Goal: Task Accomplishment & Management: Use online tool/utility

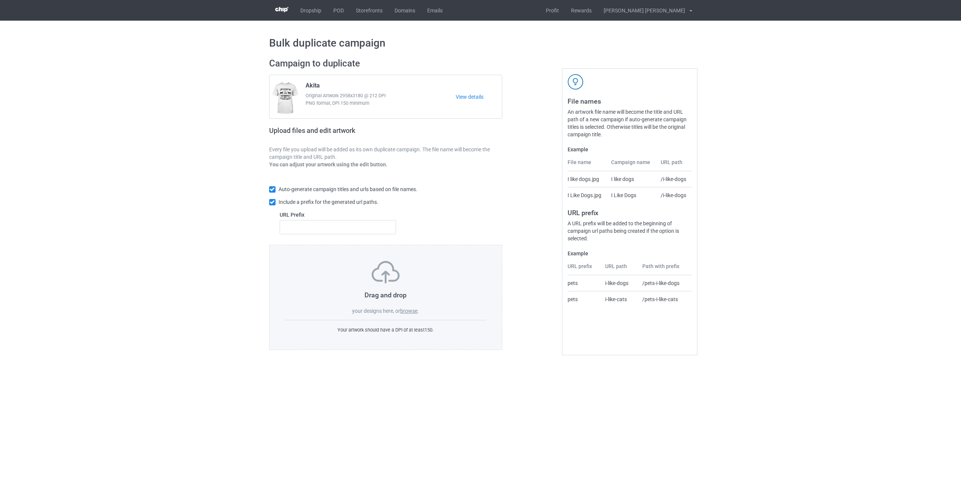
click at [410, 313] on label "browse" at bounding box center [408, 311] width 17 height 6
click at [0, 0] on input "browse" at bounding box center [0, 0] width 0 height 0
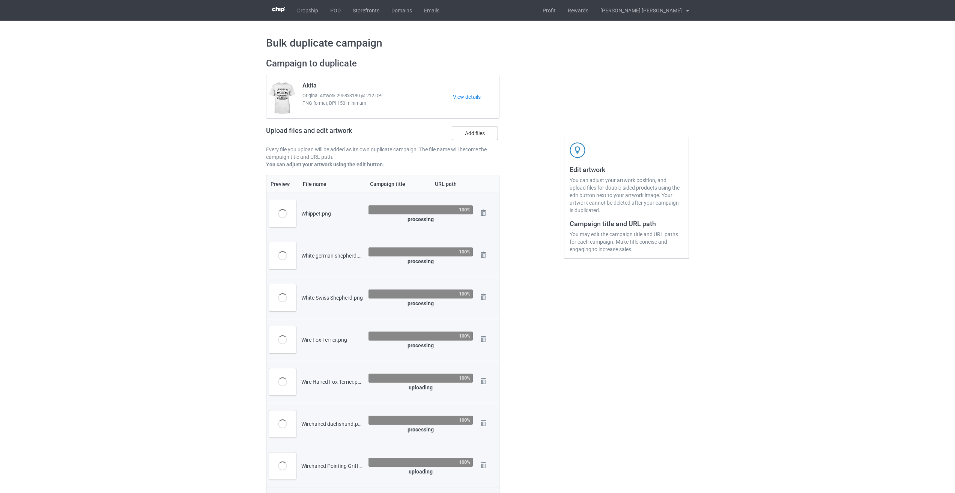
click at [481, 136] on label "Add files" at bounding box center [475, 133] width 46 height 14
click at [0, 0] on input "Add files" at bounding box center [0, 0] width 0 height 0
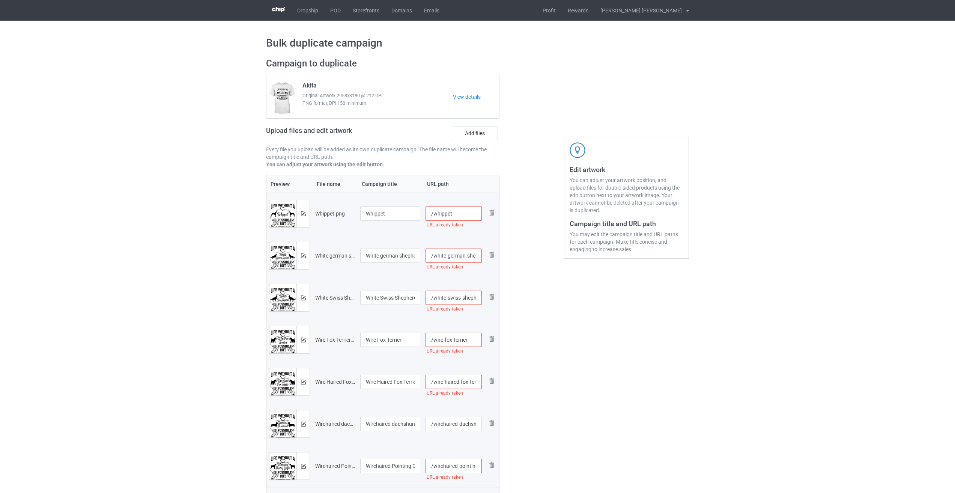
click at [463, 211] on input "/whippet" at bounding box center [453, 213] width 57 height 14
drag, startPoint x: 464, startPoint y: 212, endPoint x: 451, endPoint y: 214, distance: 12.6
click at [451, 214] on input "/whippet-lif2" at bounding box center [453, 213] width 57 height 14
type input "/whippet-lif2"
click at [467, 256] on input "/white-german-shepherd" at bounding box center [453, 255] width 57 height 14
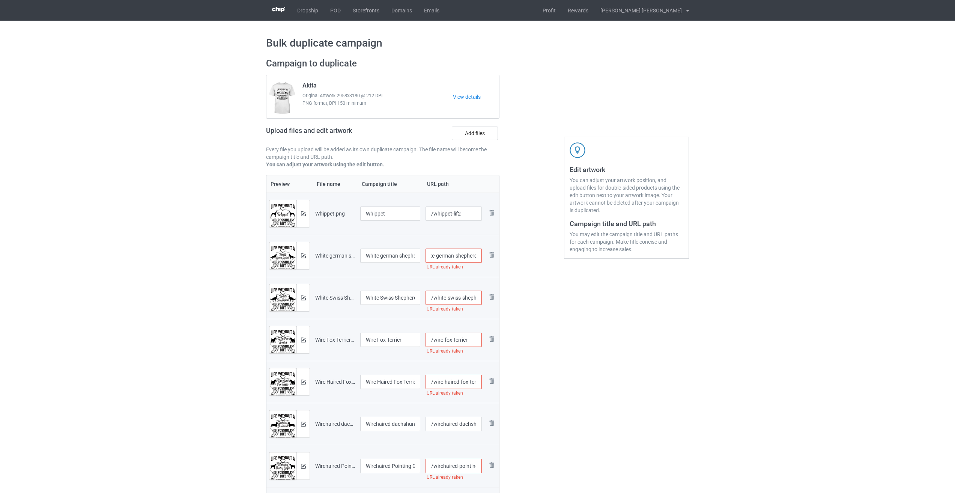
paste input "-lif2"
type input "/white-german-shepherd-lif2"
click at [461, 300] on input "/white-swiss-shepherd" at bounding box center [453, 297] width 57 height 14
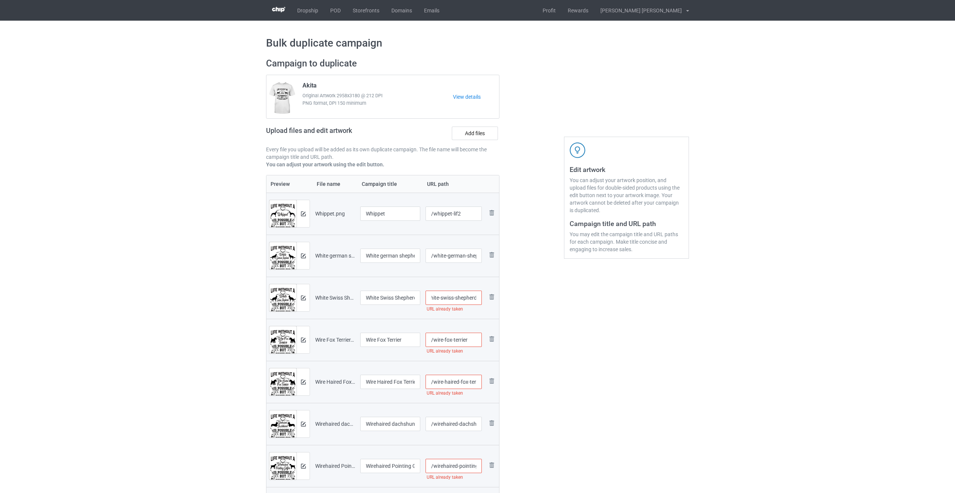
paste input "-lif2"
type input "/white-swiss-shepherd-lif2"
click at [471, 337] on input "/wire-fox-terrier" at bounding box center [453, 339] width 57 height 14
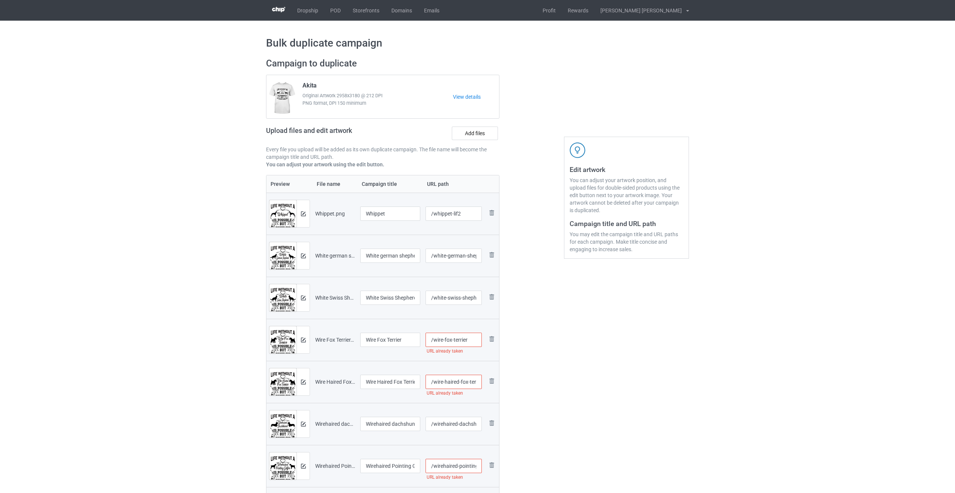
paste input "-lif2"
type input "/wire-fox-terrier-lif2"
click at [470, 384] on input "/wire-haired-fox-terrier" at bounding box center [453, 381] width 57 height 14
paste input "-lif2"
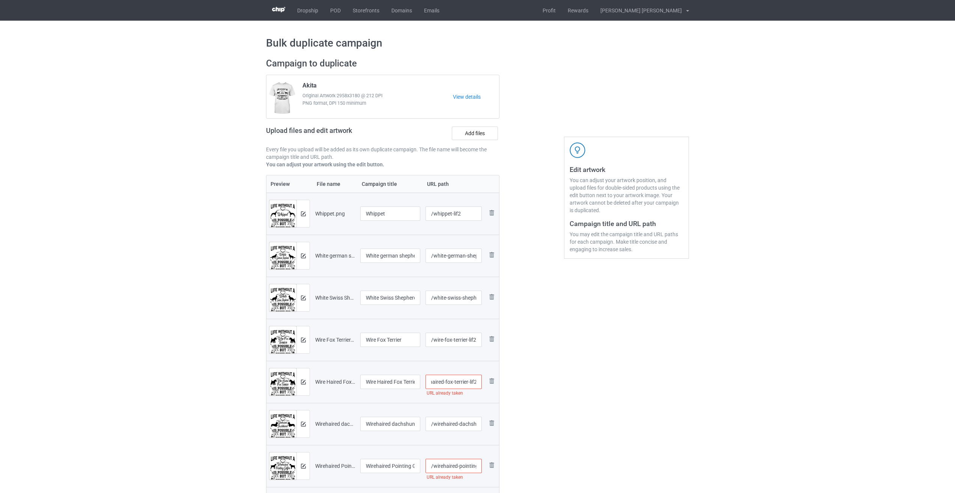
type input "/wire-haired-fox-terrier-lif2"
click at [456, 423] on input "/wirehaired-dachshund" at bounding box center [453, 423] width 57 height 14
paste input "-lif2"
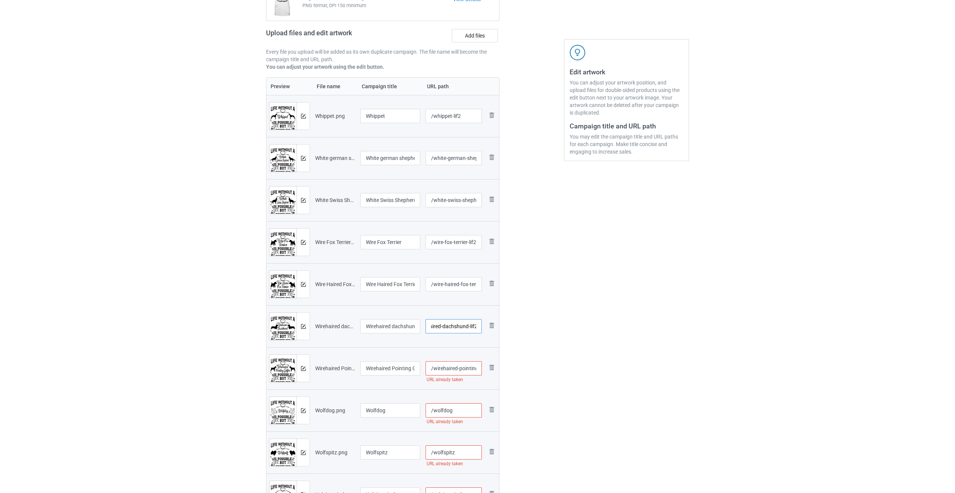
scroll to position [113, 0]
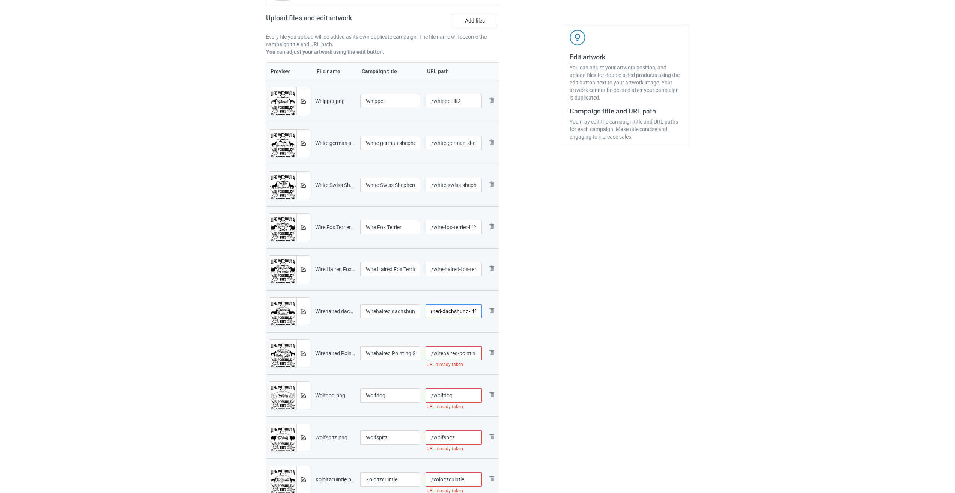
type input "/wirehaired-dachshund-lif2"
click at [460, 353] on input "/wirehaired-pointing-griffon" at bounding box center [453, 353] width 57 height 14
paste input "-lif2"
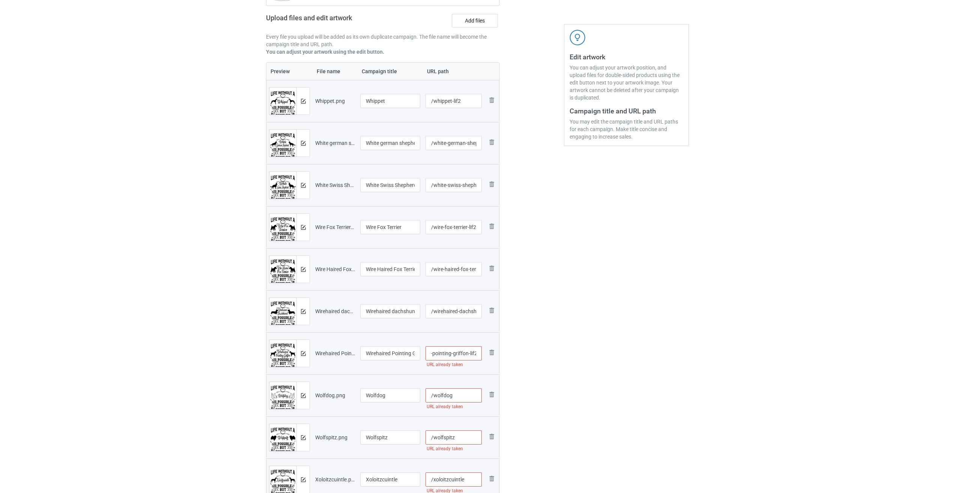
type input "/wirehaired-pointing-griffon-lif2"
click at [458, 392] on input "/wolfdog" at bounding box center [453, 395] width 57 height 14
paste input "-lif2"
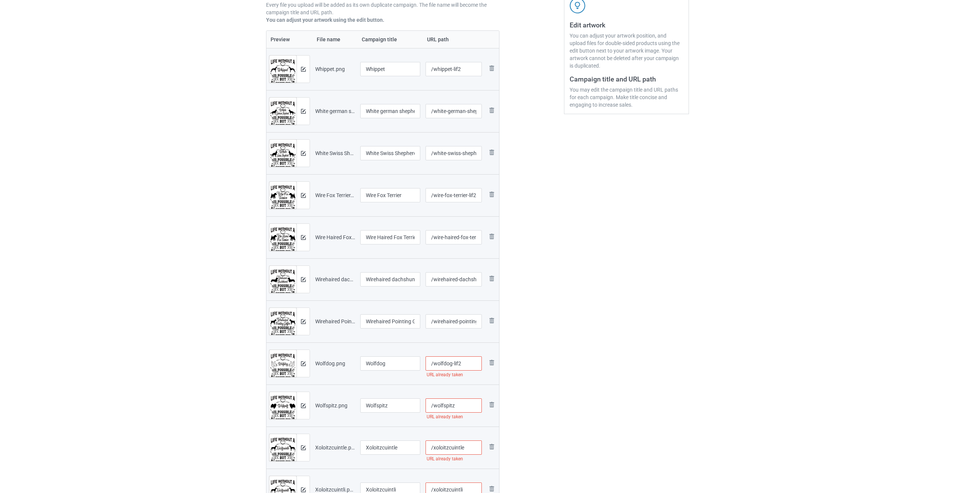
scroll to position [225, 0]
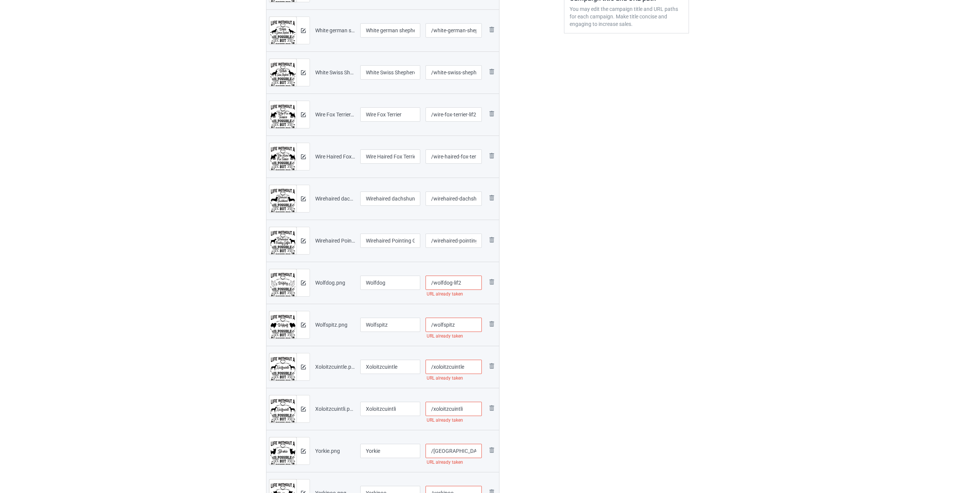
type input "/wolfdog-lif2"
click at [467, 322] on input "/wolfspitz" at bounding box center [453, 324] width 57 height 14
paste input "-lif2"
type input "/wolfspitz-lif2"
click at [473, 362] on input "/xoloitzcuintle" at bounding box center [453, 366] width 57 height 14
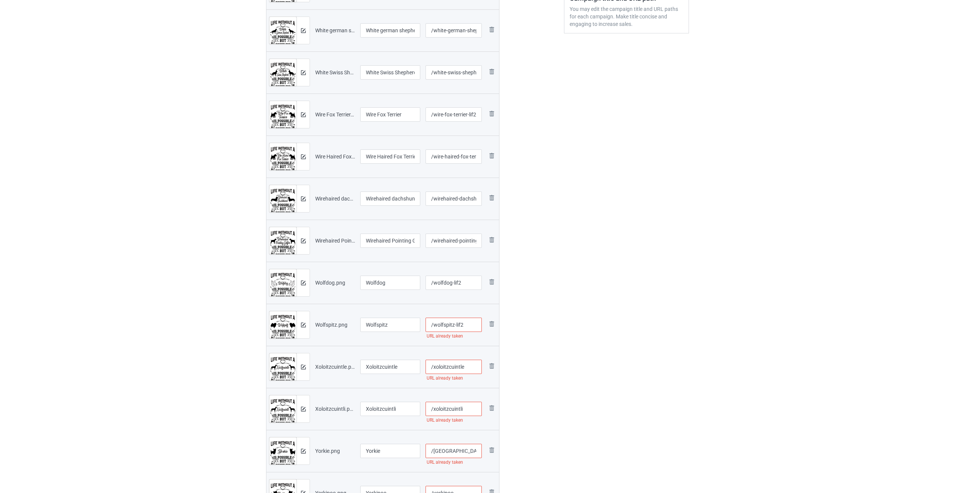
paste input "-lif2"
type input "/xoloitzcuintle-lif2"
click at [470, 413] on input "/xoloitzcuintli" at bounding box center [453, 408] width 57 height 14
paste input "-lif2"
type input "/xoloitzcuintli-lif2"
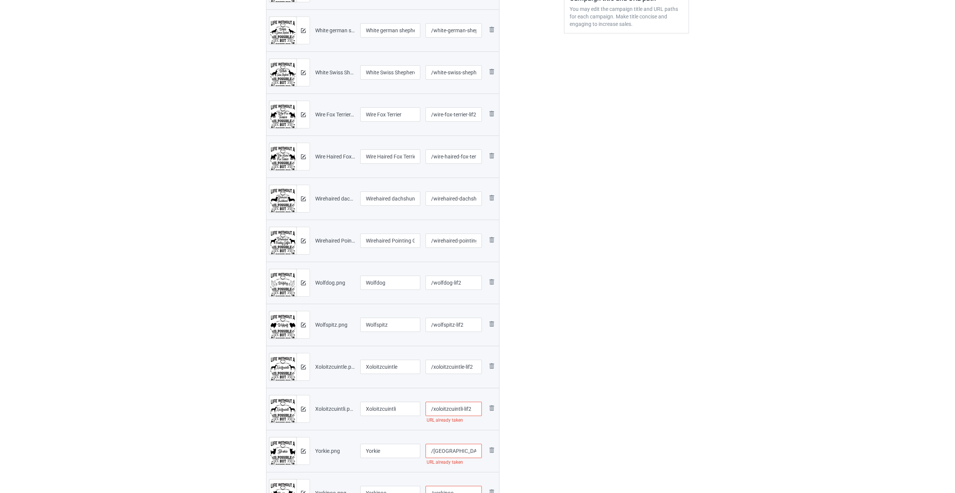
click at [454, 455] on input "/[GEOGRAPHIC_DATA]" at bounding box center [453, 450] width 57 height 14
paste input "-lif2"
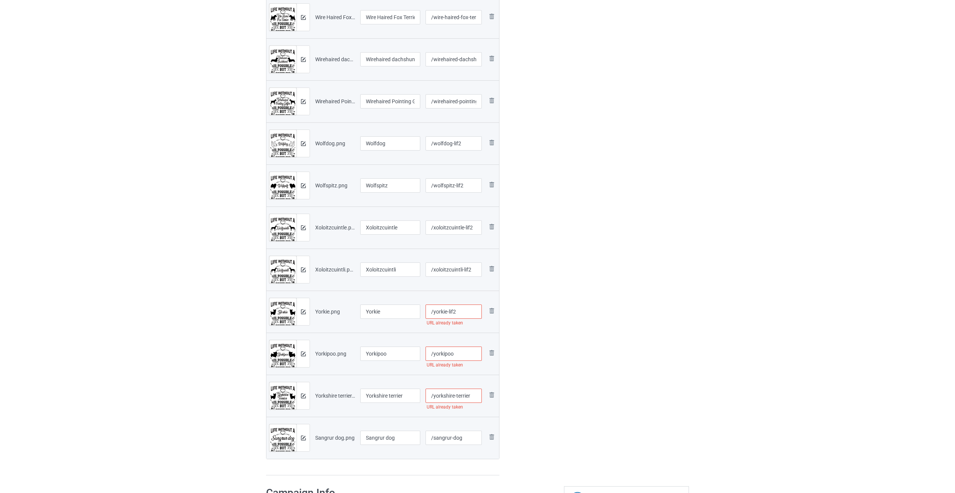
scroll to position [375, 0]
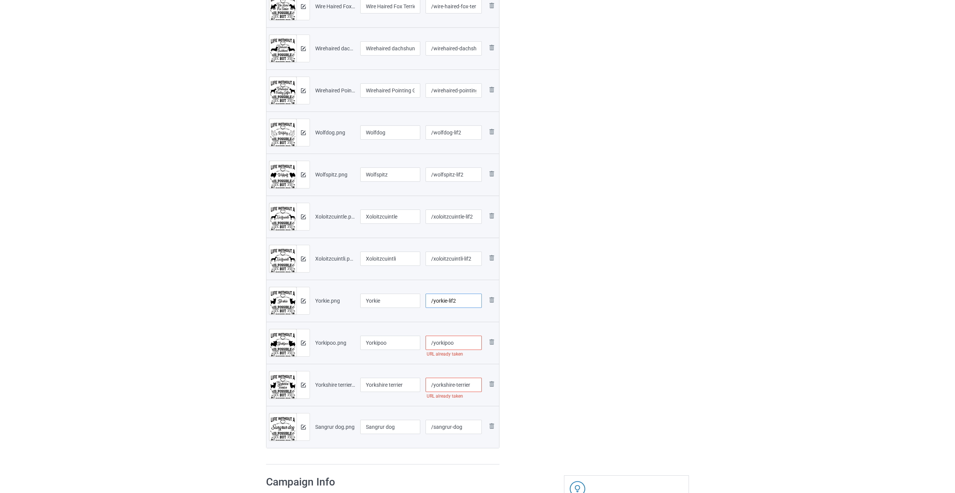
type input "/yorkie-lif2"
click at [460, 340] on input "/yorkipoo" at bounding box center [453, 342] width 57 height 14
paste input "-lif2"
type input "/yorkipoo-lif2"
click at [476, 386] on input "/yorkshire-terrier" at bounding box center [453, 384] width 57 height 14
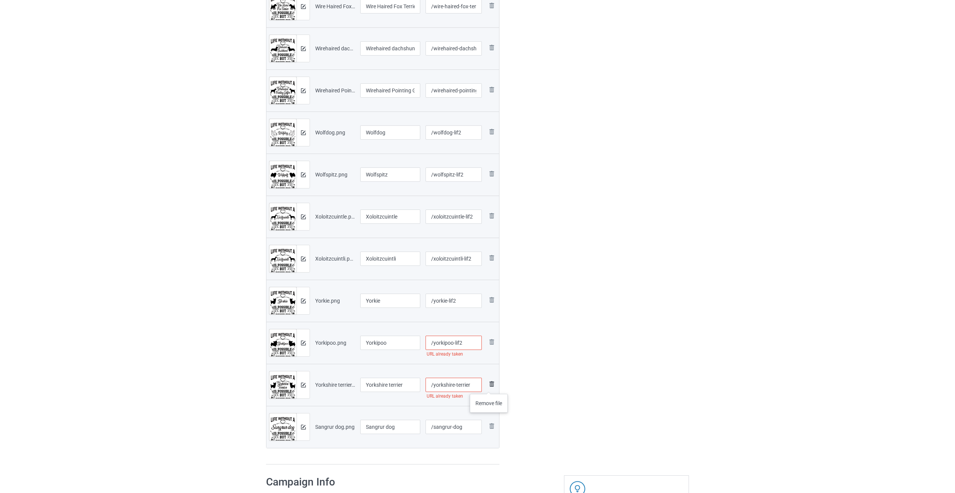
paste input "-lif2"
type input "/yorkshire-terrier-lif2"
click at [469, 424] on input "/sangrur-dog" at bounding box center [453, 426] width 57 height 14
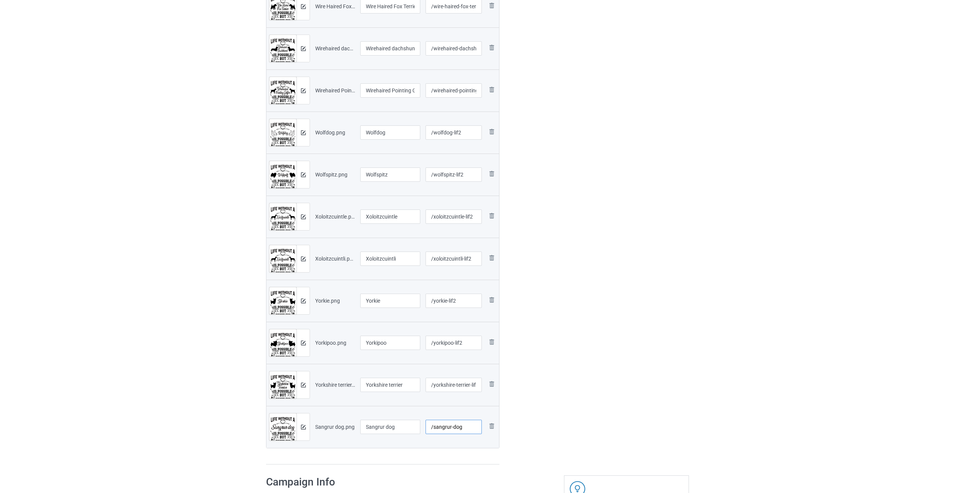
paste input "-lif2"
type input "/sangrur-dog-lif2"
click at [560, 405] on div "Edit artwork You can adjust your artwork position, and upload files for double-…" at bounding box center [626, 73] width 135 height 792
click at [494, 427] on img at bounding box center [491, 425] width 9 height 9
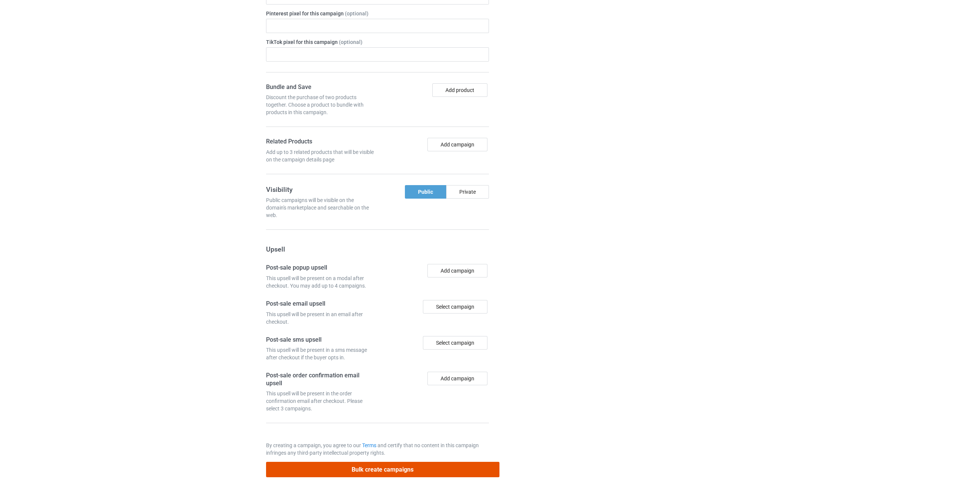
click at [397, 468] on button "Bulk create campaigns" at bounding box center [382, 468] width 233 height 15
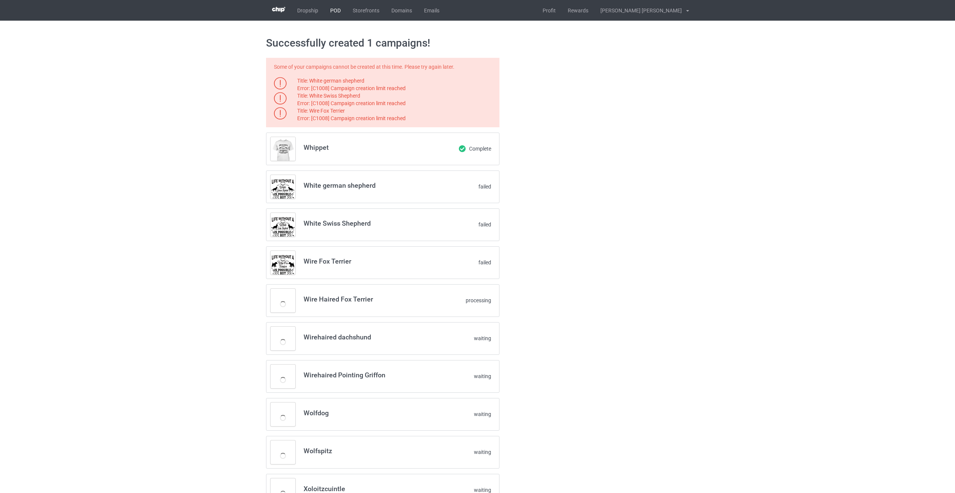
click at [335, 10] on link "POD" at bounding box center [335, 10] width 23 height 21
